Goal: Information Seeking & Learning: Learn about a topic

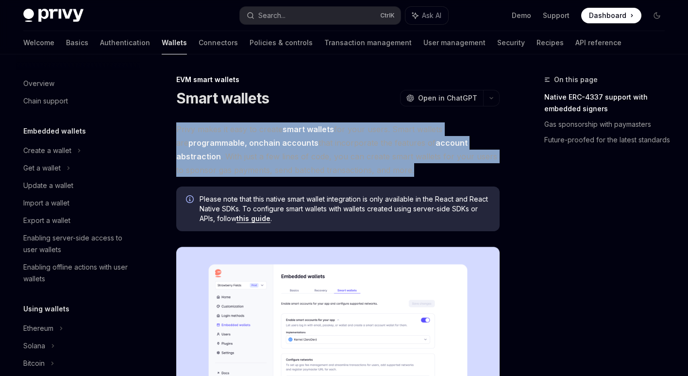
scroll to position [201, 0]
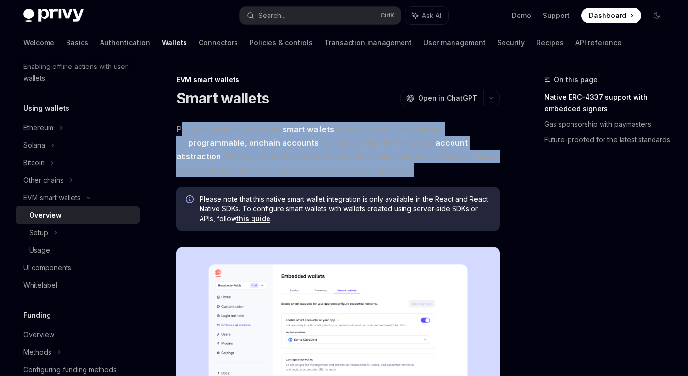
click at [180, 128] on span "Privy makes it easy to create smart wallets for your users. Smart wallets are p…" at bounding box center [337, 149] width 323 height 54
drag, startPoint x: 180, startPoint y: 128, endPoint x: 402, endPoint y: 169, distance: 225.7
click at [402, 169] on span "Privy makes it easy to create smart wallets for your users. Smart wallets are p…" at bounding box center [337, 149] width 323 height 54
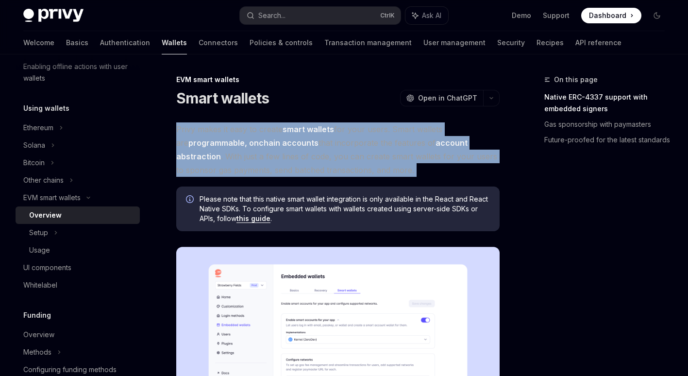
click at [402, 169] on span "Privy makes it easy to create smart wallets for your users. Smart wallets are p…" at bounding box center [337, 149] width 323 height 54
click at [399, 151] on span "Privy makes it easy to create smart wallets for your users. Smart wallets are p…" at bounding box center [337, 149] width 323 height 54
drag, startPoint x: 375, startPoint y: 172, endPoint x: 175, endPoint y: 129, distance: 204.6
drag, startPoint x: 175, startPoint y: 129, endPoint x: 170, endPoint y: 125, distance: 6.9
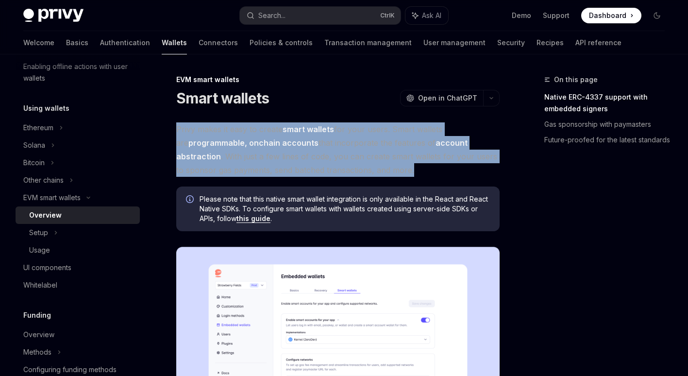
drag, startPoint x: 169, startPoint y: 124, endPoint x: 383, endPoint y: 173, distance: 219.1
drag, startPoint x: 383, startPoint y: 173, endPoint x: 376, endPoint y: 160, distance: 14.8
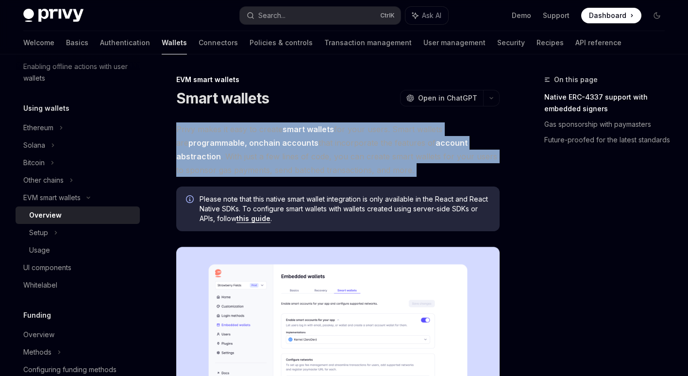
click at [383, 173] on span "Privy makes it easy to create smart wallets for your users. Smart wallets are p…" at bounding box center [337, 149] width 323 height 54
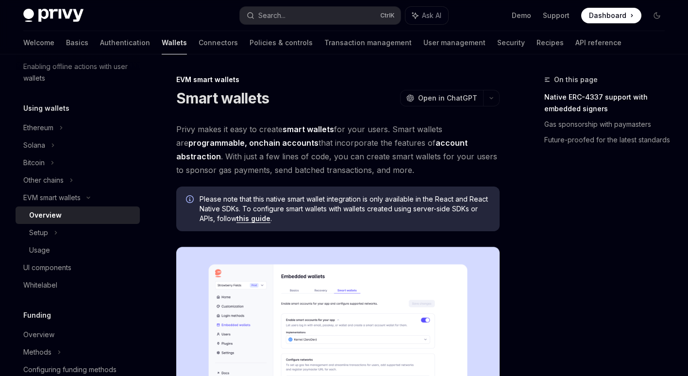
click at [376, 159] on span "Privy makes it easy to create smart wallets for your users. Smart wallets are p…" at bounding box center [337, 149] width 323 height 54
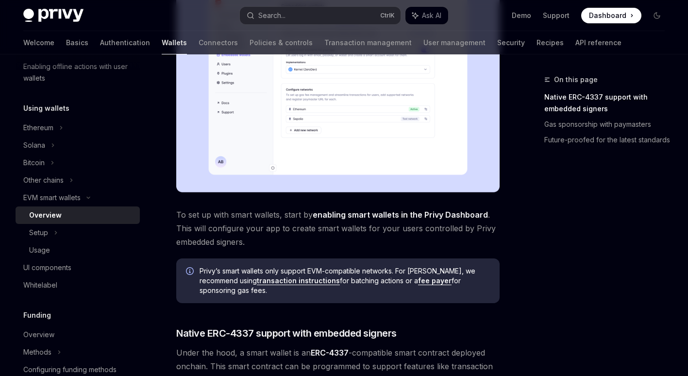
scroll to position [291, 0]
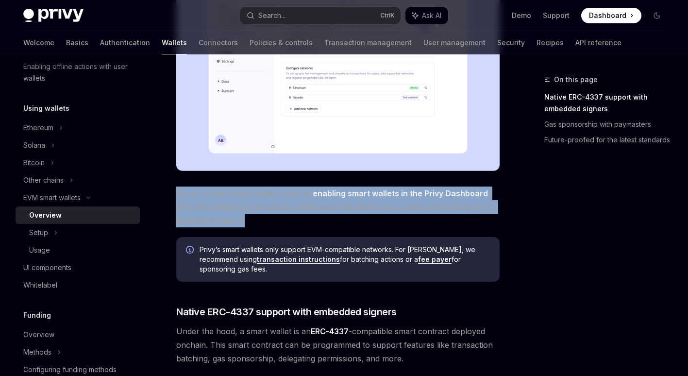
drag, startPoint x: 180, startPoint y: 189, endPoint x: 305, endPoint y: 219, distance: 128.3
click at [305, 219] on span "To set up with smart wallets, start by enabling smart wallets in the Privy Dash…" at bounding box center [337, 206] width 323 height 41
click at [292, 205] on span "To set up with smart wallets, start by enabling smart wallets in the Privy Dash…" at bounding box center [337, 206] width 323 height 41
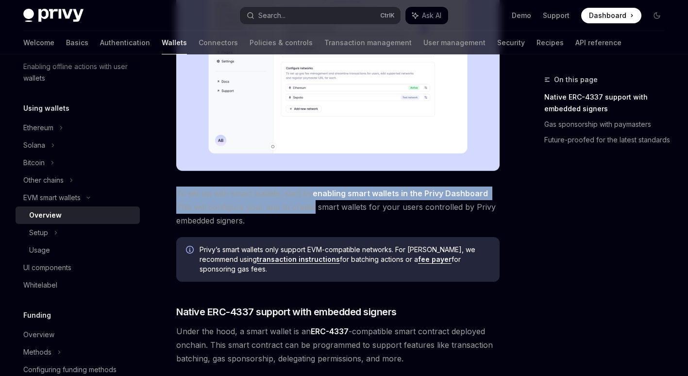
drag, startPoint x: 172, startPoint y: 188, endPoint x: 313, endPoint y: 214, distance: 142.7
click at [313, 214] on div "EVM smart wallets Smart wallets OpenAI Open in ChatGPT OpenAI Open in ChatGPT P…" at bounding box center [246, 336] width 509 height 1108
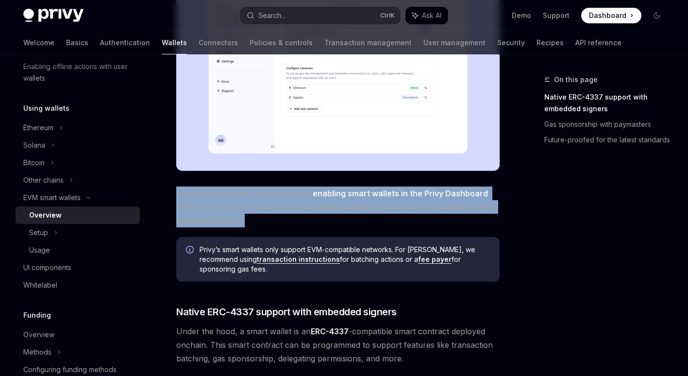
click at [312, 216] on span "To set up with smart wallets, start by enabling smart wallets in the Privy Dash…" at bounding box center [337, 206] width 323 height 41
click at [308, 208] on span "To set up with smart wallets, start by enabling smart wallets in the Privy Dash…" at bounding box center [337, 206] width 323 height 41
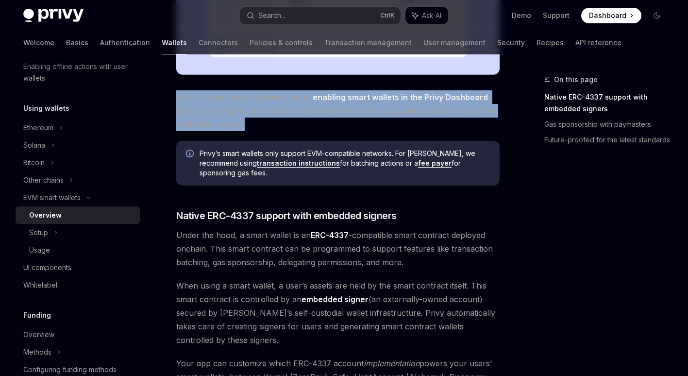
scroll to position [388, 0]
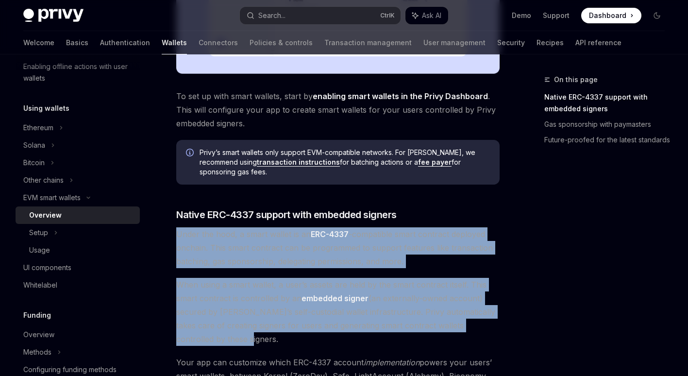
drag, startPoint x: 174, startPoint y: 224, endPoint x: 298, endPoint y: 331, distance: 163.5
click at [301, 330] on div "EVM smart wallets Smart wallets OpenAI Open in ChatGPT OpenAI Open in ChatGPT P…" at bounding box center [246, 239] width 509 height 1108
click at [275, 330] on span "When using a smart wallet, a user’s assets are held by the smart contract itsel…" at bounding box center [337, 312] width 323 height 68
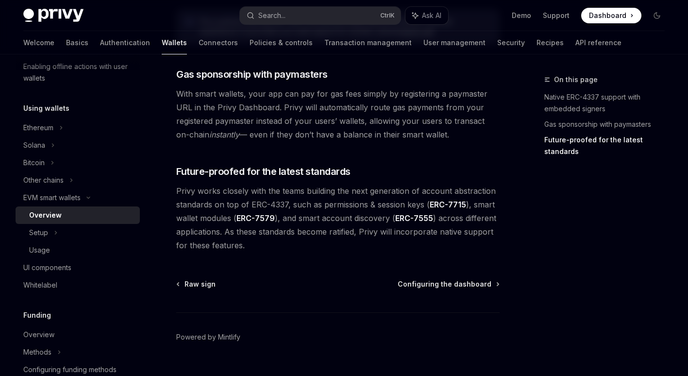
scroll to position [796, 0]
